Goal: Find specific page/section: Find specific page/section

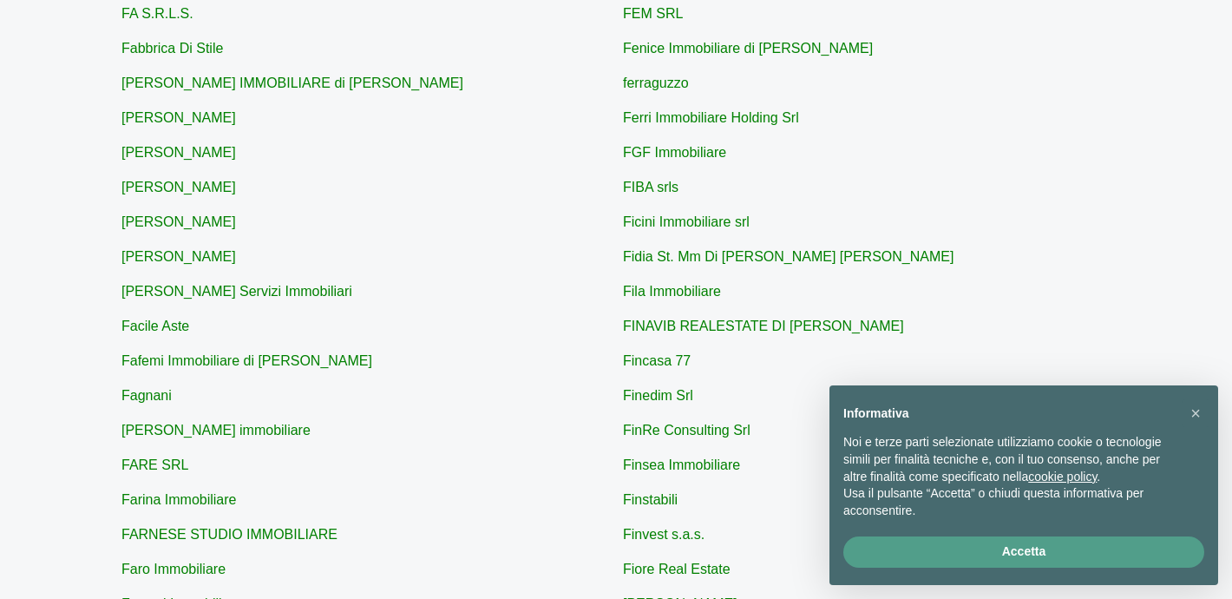
scroll to position [244, 0]
click at [677, 256] on link "Fidia St. Mm Di [PERSON_NAME] [PERSON_NAME]" at bounding box center [788, 254] width 331 height 15
type input "Fidia St. Mm Di [PERSON_NAME] [PERSON_NAME]"
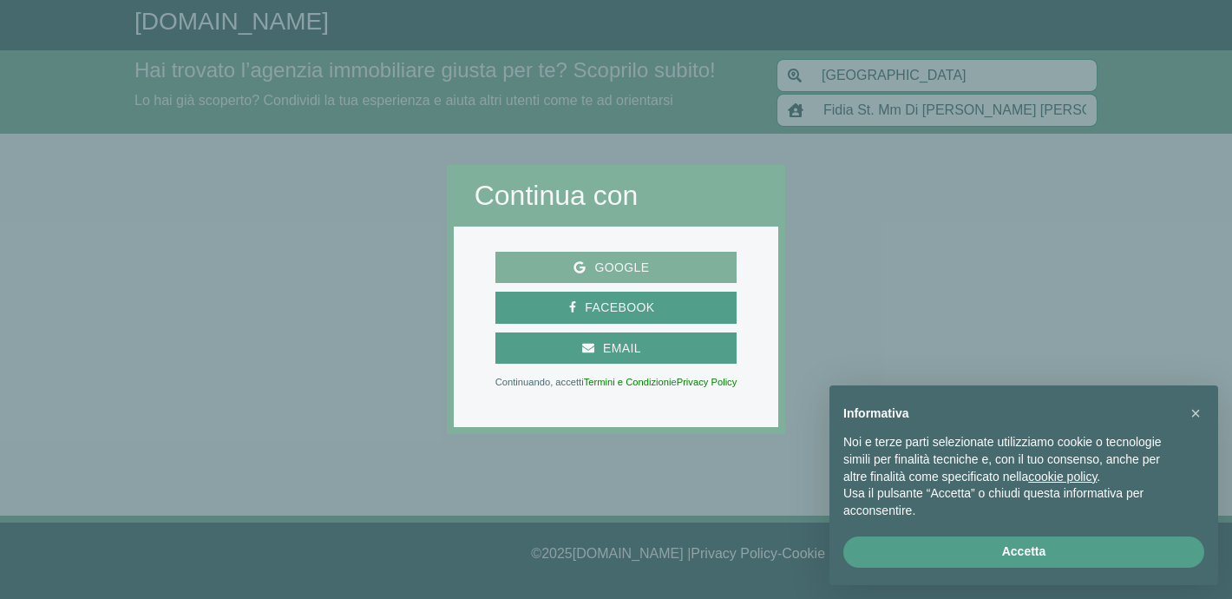
click at [631, 269] on span "Google" at bounding box center [622, 268] width 72 height 22
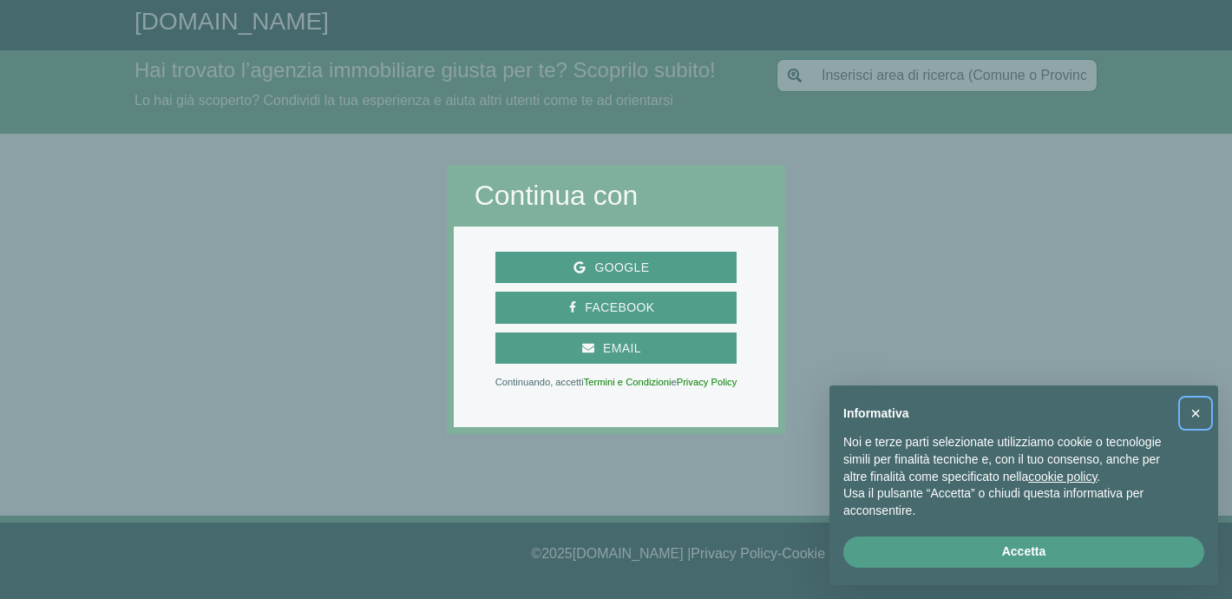
click at [1200, 416] on span "×" at bounding box center [1195, 412] width 10 height 19
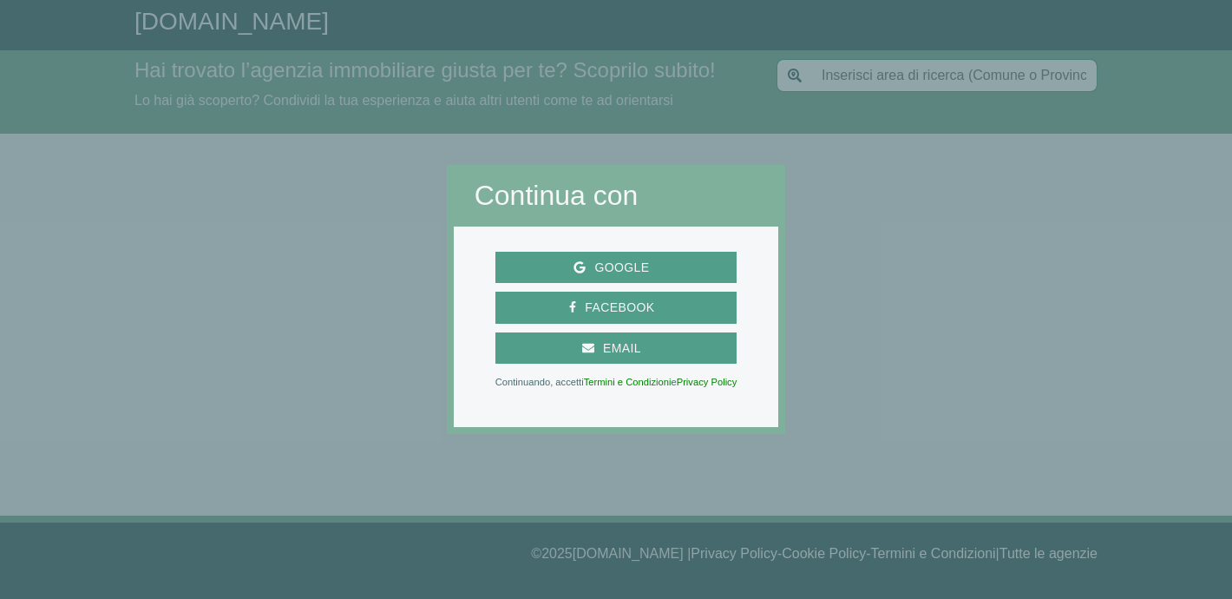
type input "[GEOGRAPHIC_DATA]"
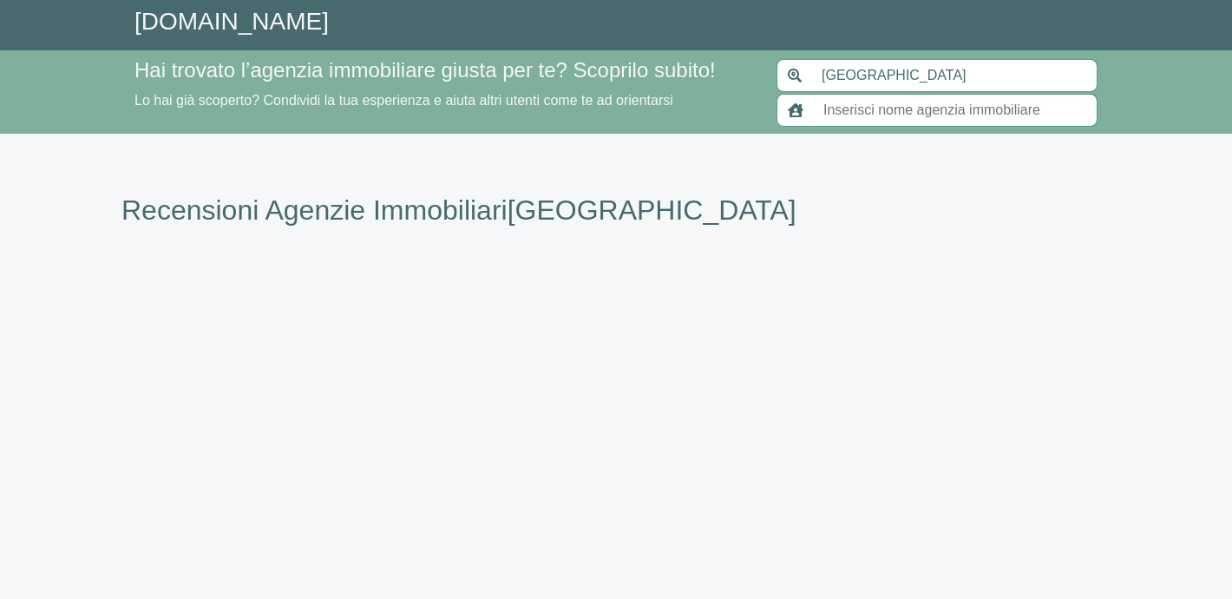
scroll to position [244, 0]
